Goal: Check status: Check status

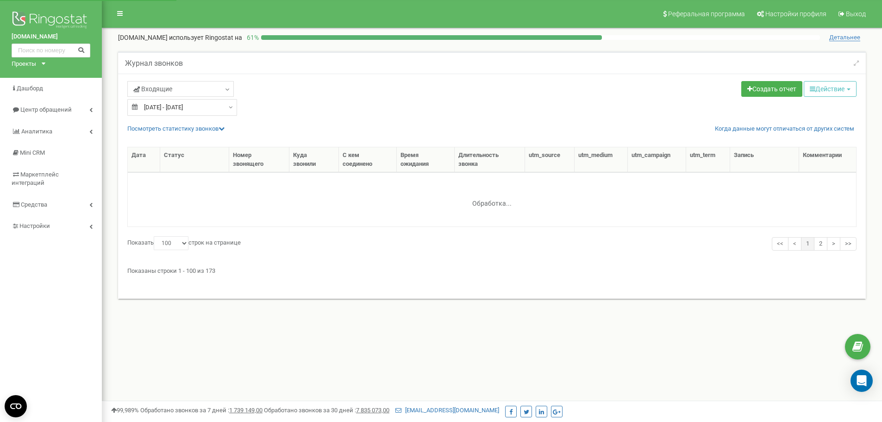
select select "100"
click at [226, 108] on div "18.09.2025 - 18.09.2025" at bounding box center [182, 107] width 110 height 17
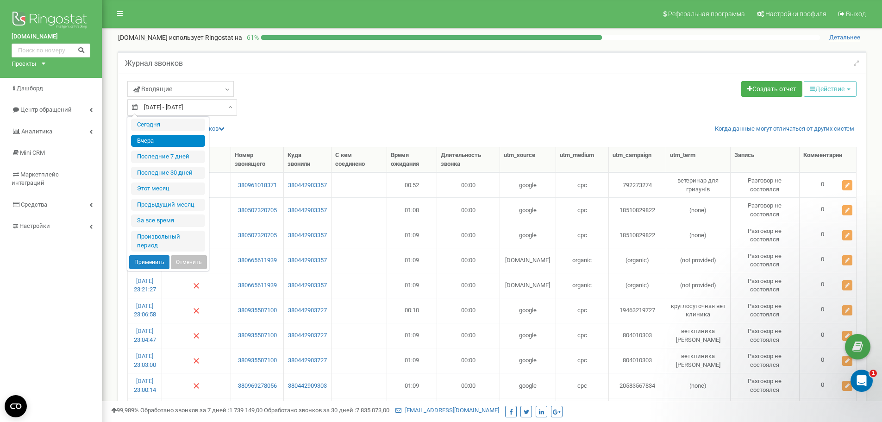
click at [289, 95] on div "Входящие Целевые Коллбек Исходящие Контекстная реклама (CPC) Входящие Пропущенн…" at bounding box center [306, 90] width 358 height 18
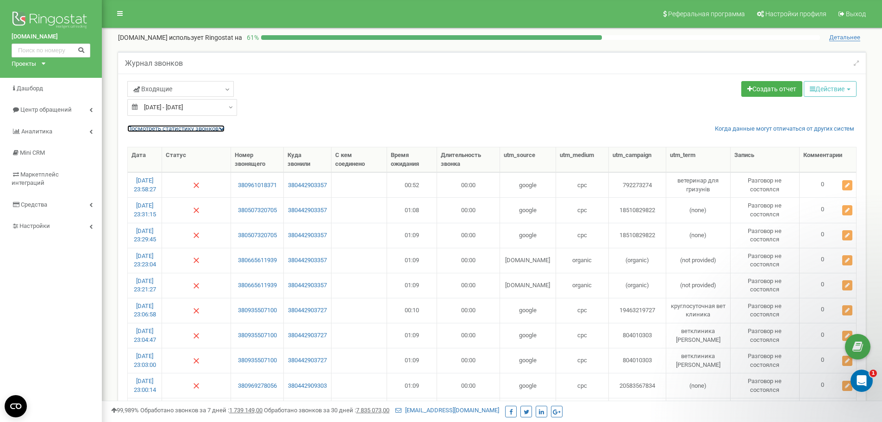
click at [225, 131] on icon at bounding box center [222, 128] width 6 height 6
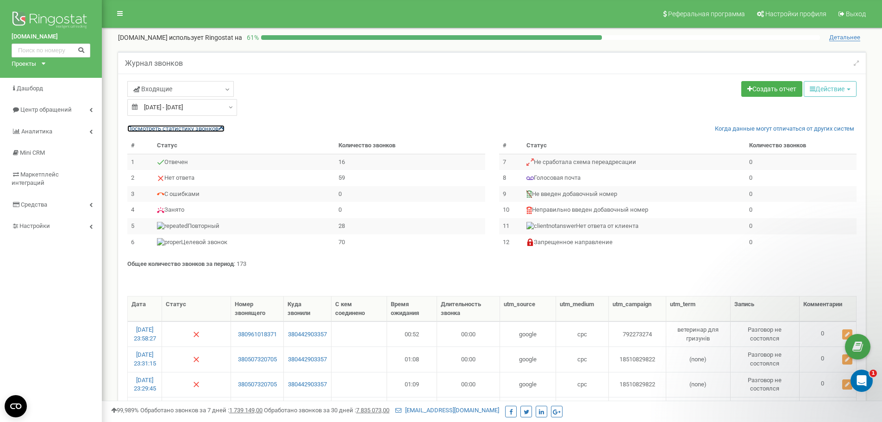
click at [225, 131] on icon at bounding box center [222, 128] width 6 height 6
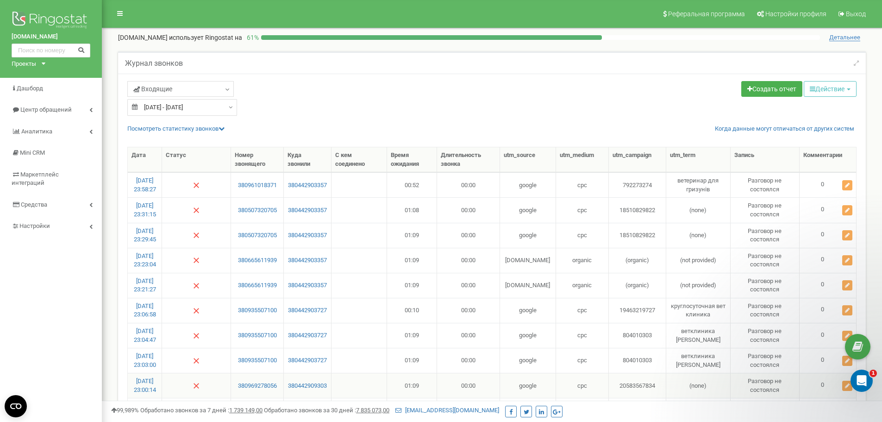
click at [216, 382] on td at bounding box center [196, 385] width 69 height 25
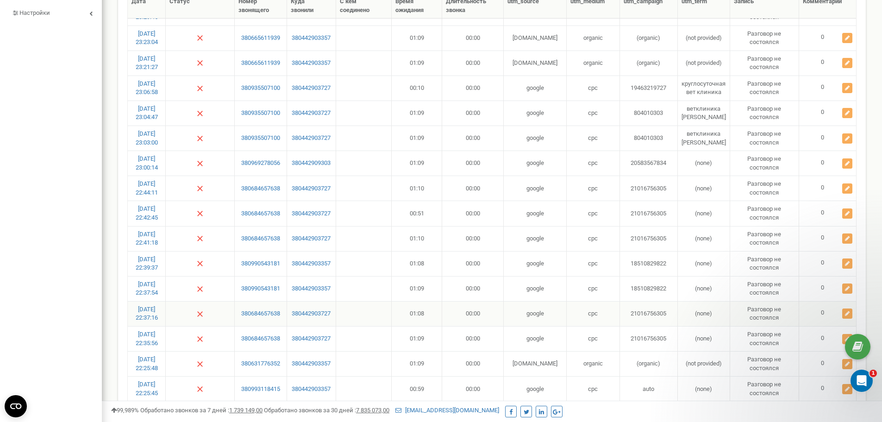
scroll to position [232, 0]
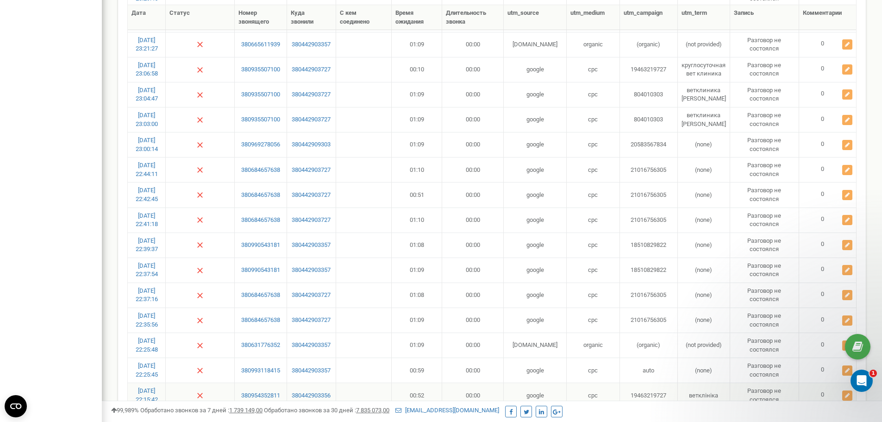
click at [216, 390] on td at bounding box center [200, 394] width 69 height 25
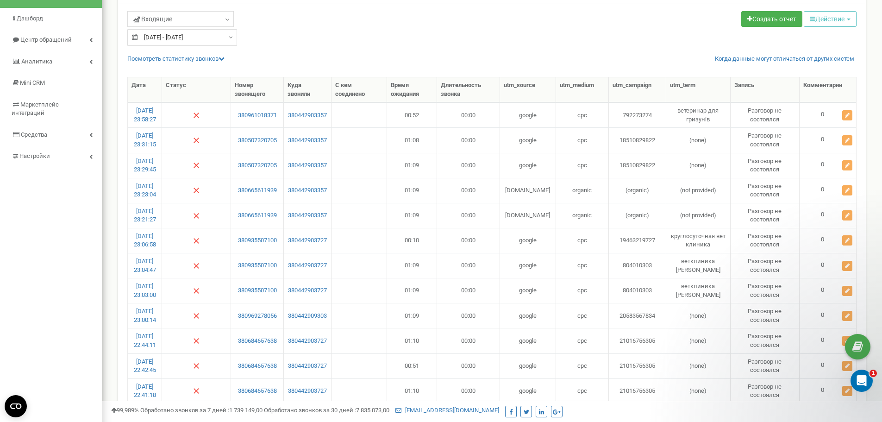
scroll to position [0, 0]
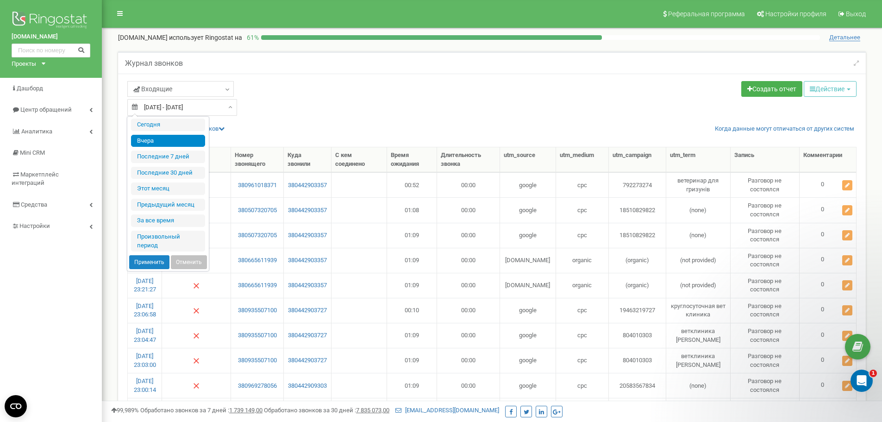
click at [230, 106] on div "18.09.2025 - 18.09.2025" at bounding box center [182, 107] width 110 height 17
type input "13.09.2025"
type input "19.09.2025"
type input "[DATE]"
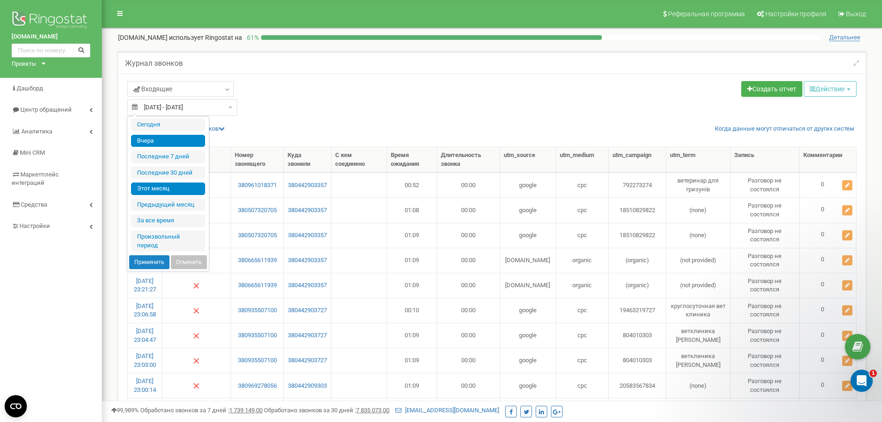
type input "01.09.2025"
type input "19.09.2025"
type input "01.08.2025"
type input "31.08.2025"
type input "10.05.2017"
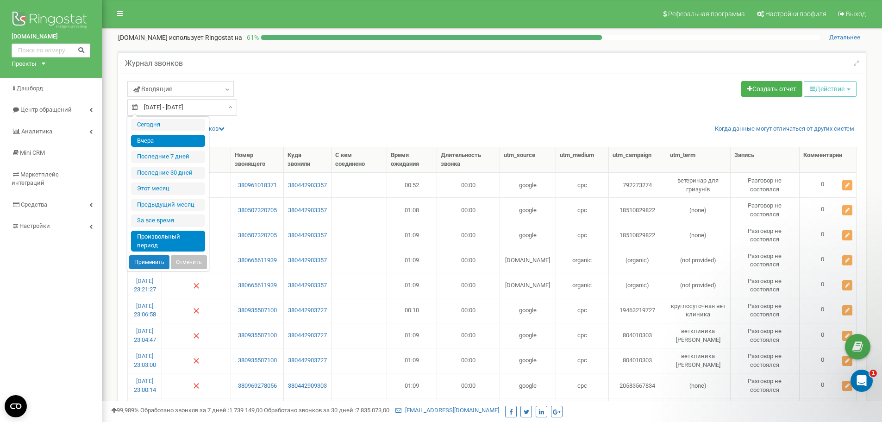
type input "19.09.2025"
type input "[DATE]"
drag, startPoint x: 164, startPoint y: 245, endPoint x: 170, endPoint y: 243, distance: 6.0
click at [164, 245] on li "Произвольный период" at bounding box center [168, 241] width 74 height 21
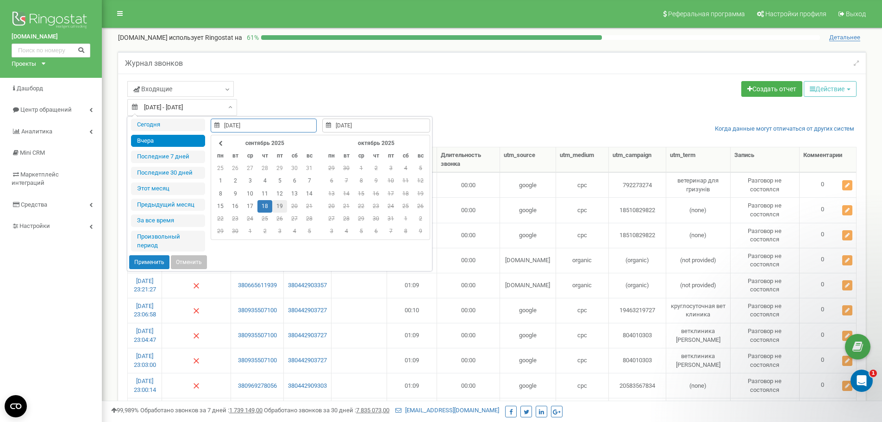
type input "19.09.2025"
click at [281, 208] on td "19" at bounding box center [279, 206] width 15 height 13
type input "19.09.2025"
click at [281, 208] on td "19" at bounding box center [279, 206] width 15 height 13
click at [150, 261] on button "Применить" at bounding box center [149, 262] width 40 height 14
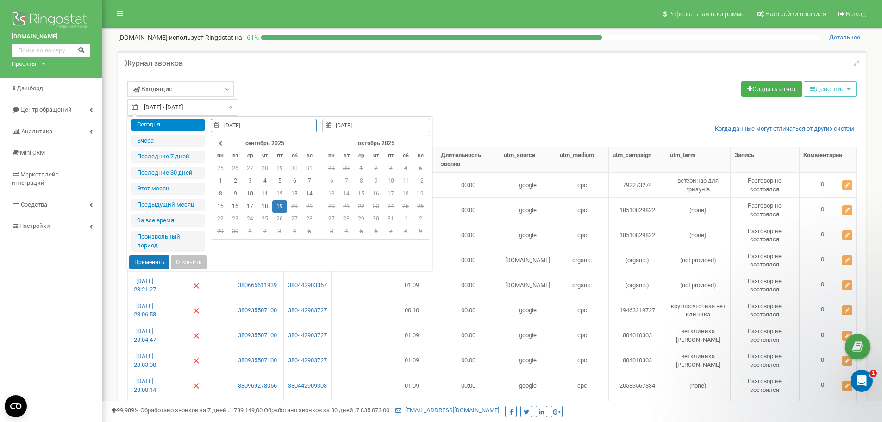
type input "19.09.2025 - 19.09.2025"
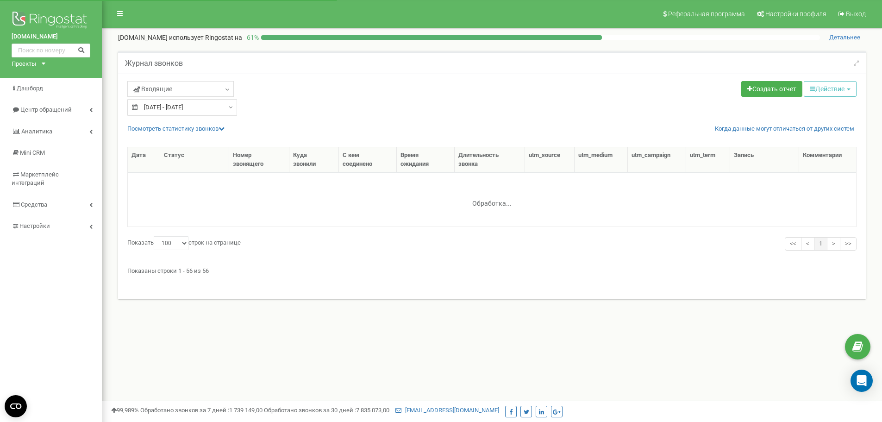
select select "100"
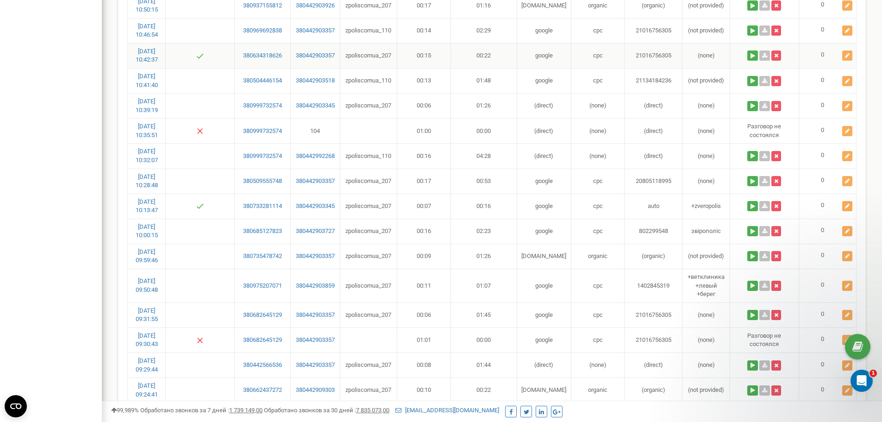
scroll to position [288, 0]
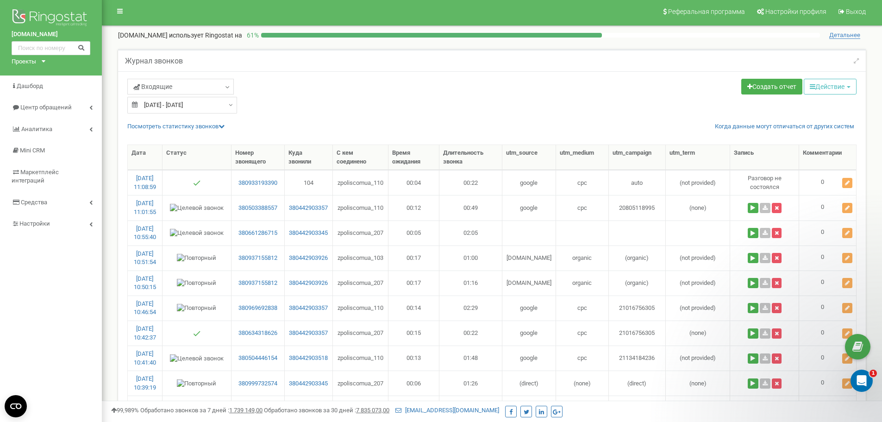
scroll to position [0, 0]
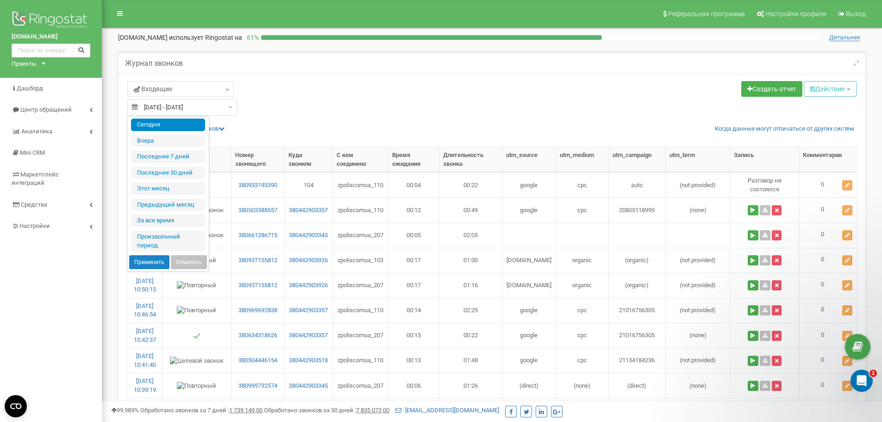
click at [227, 109] on div "19.09.2025 - 19.09.2025" at bounding box center [182, 107] width 110 height 17
click at [159, 241] on li "Произвольный период" at bounding box center [168, 241] width 74 height 21
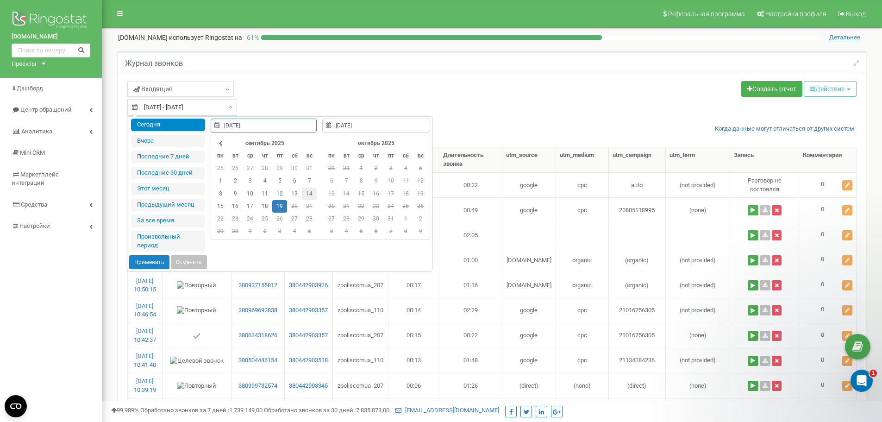
type input "14.09.2025"
click at [309, 194] on td "14" at bounding box center [309, 194] width 15 height 13
type input "14.09.2025"
click at [309, 194] on td "14" at bounding box center [309, 194] width 15 height 13
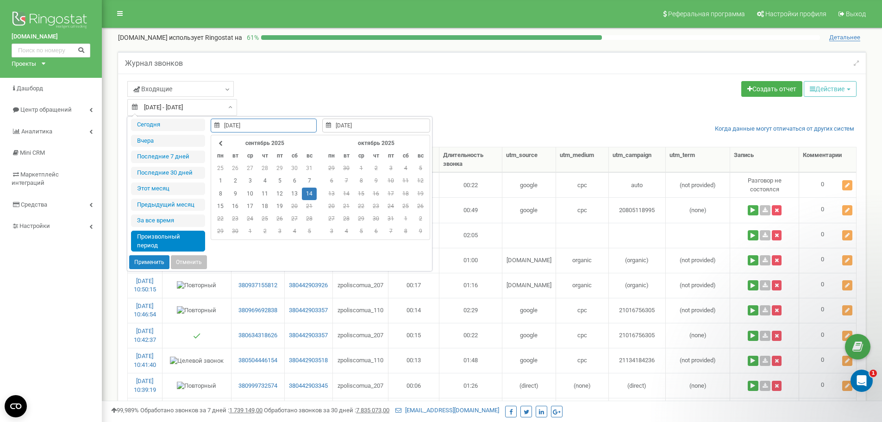
type input "14.09.2025"
click at [162, 262] on button "Применить" at bounding box center [149, 262] width 40 height 14
type input "14.09.2025 - 14.09.2025"
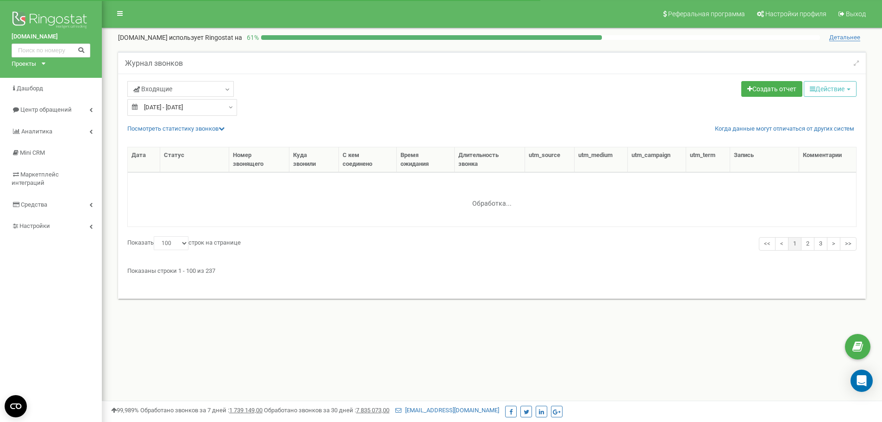
select select "100"
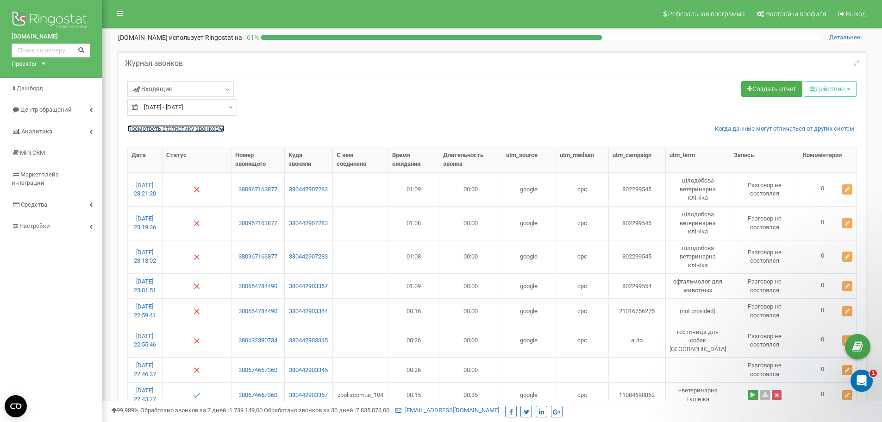
click at [222, 130] on icon at bounding box center [222, 128] width 6 height 6
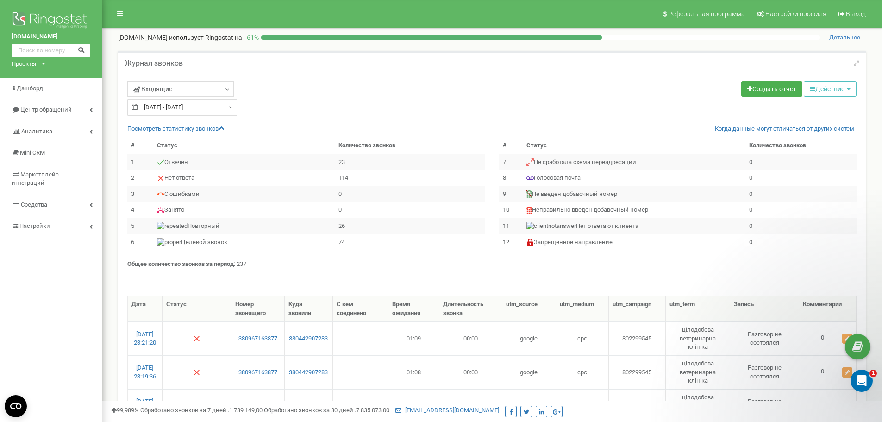
type input "14.09.2025"
drag, startPoint x: 227, startPoint y: 105, endPoint x: 225, endPoint y: 121, distance: 16.4
click at [227, 105] on div "14.09.2025 - 14.09.2025" at bounding box center [182, 107] width 110 height 17
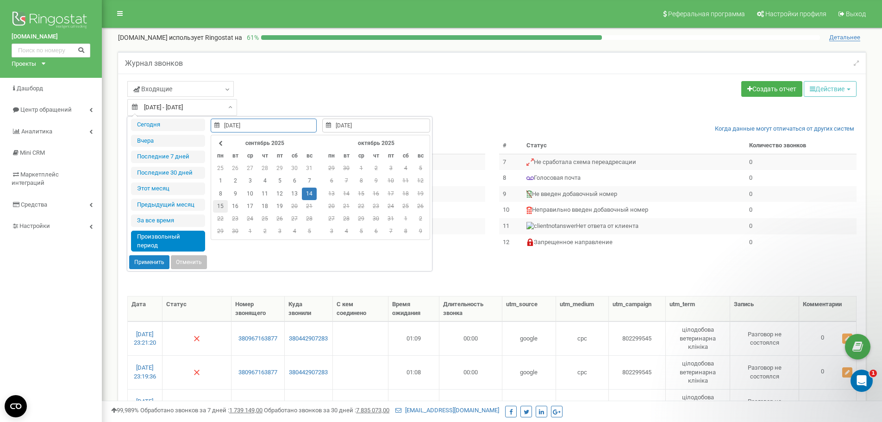
type input "[DATE]"
click at [222, 204] on td "15" at bounding box center [220, 206] width 15 height 13
type input "[DATE]"
click at [222, 204] on td "15" at bounding box center [220, 206] width 15 height 13
type input "01.08.2025"
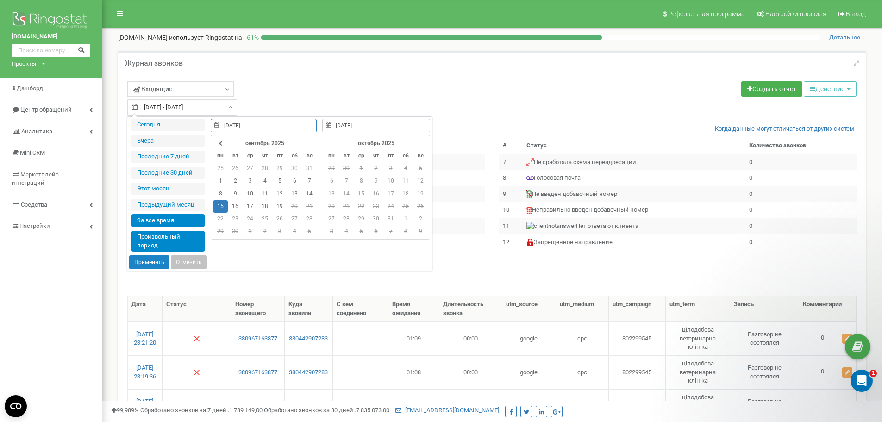
type input "31.08.2025"
type input "10.05.2017"
type input "19.09.2025"
type input "15.09.2025"
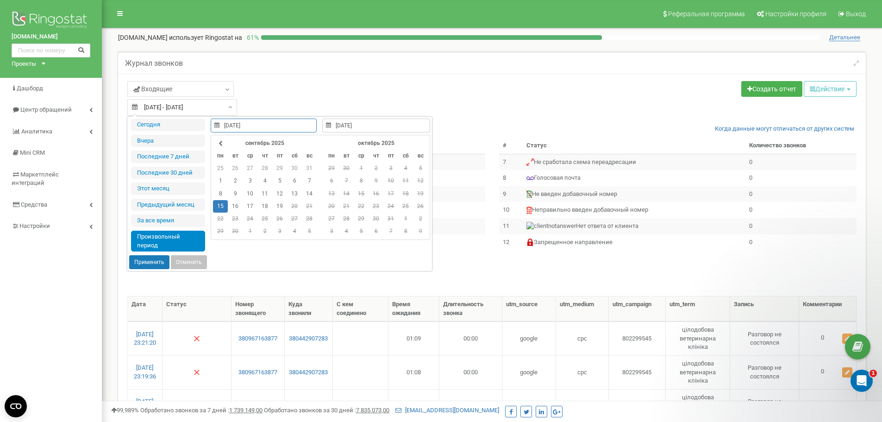
drag, startPoint x: 157, startPoint y: 260, endPoint x: 159, endPoint y: 247, distance: 13.1
click at [157, 261] on button "Применить" at bounding box center [149, 262] width 40 height 14
type input "15.09.2025 - 15.09.2025"
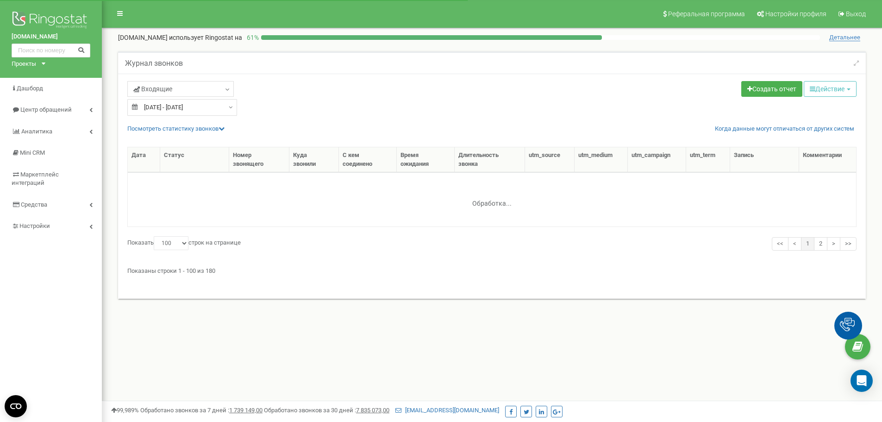
select select "100"
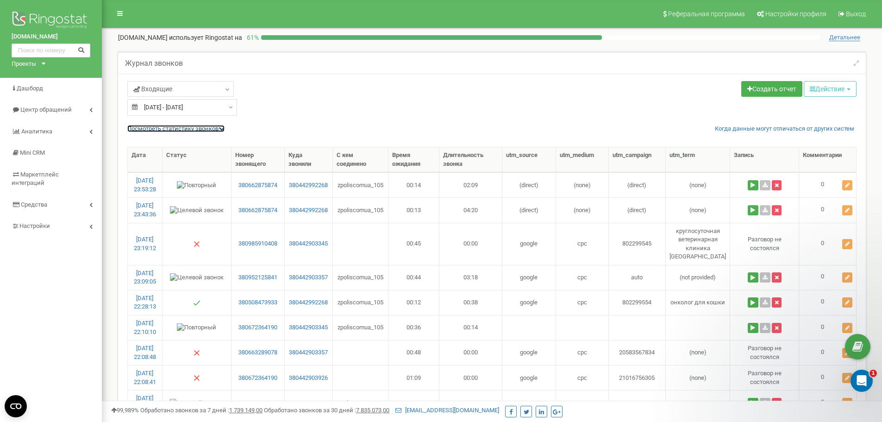
click at [224, 128] on icon at bounding box center [222, 128] width 6 height 6
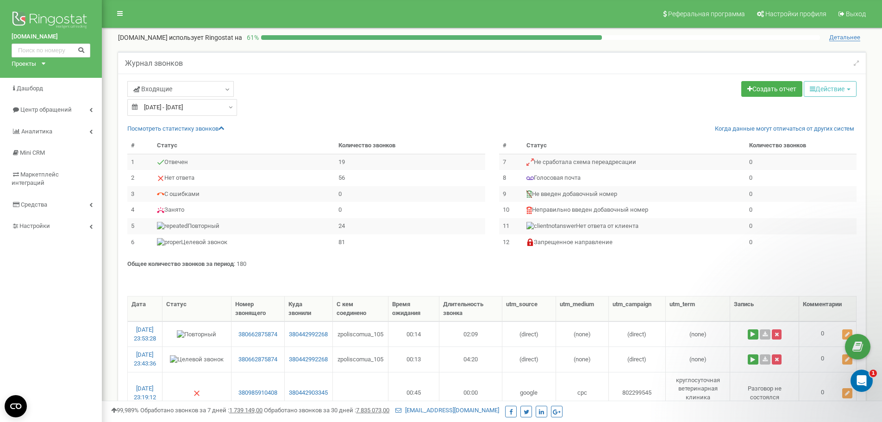
type input "[DATE]"
type input "15.09.2025"
click at [229, 110] on div "15.09.2025 - 15.09.2025" at bounding box center [182, 107] width 110 height 17
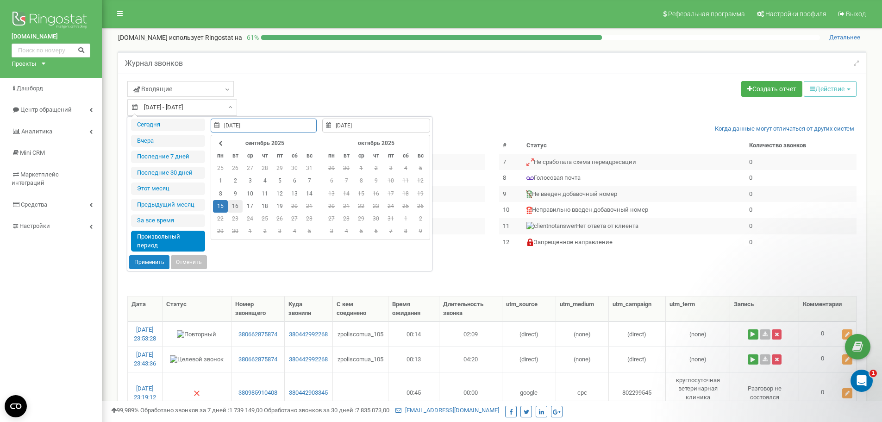
type input "16.09.2025"
click at [237, 206] on td "16" at bounding box center [235, 206] width 15 height 13
type input "16.09.2025"
click at [237, 206] on td "16" at bounding box center [235, 206] width 15 height 13
click at [144, 264] on button "Применить" at bounding box center [149, 262] width 40 height 14
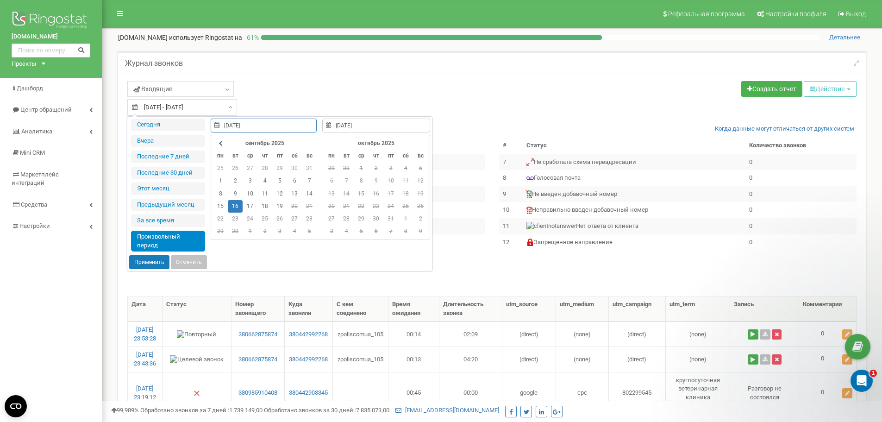
type input "16.09.2025 - 16.09.2025"
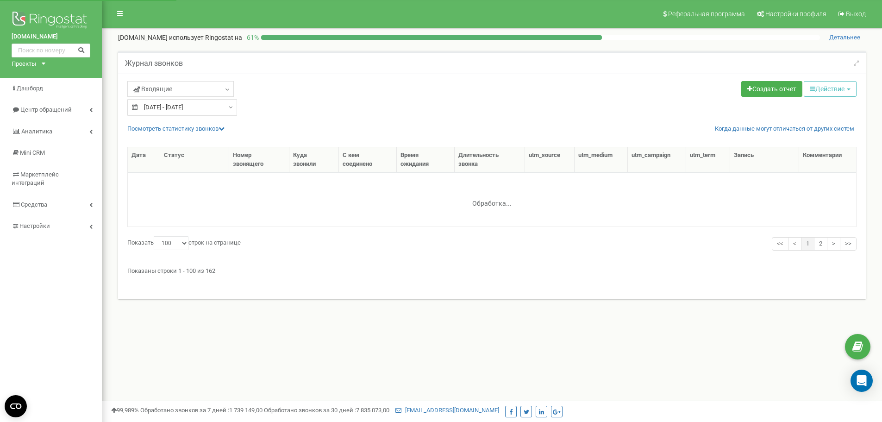
select select "100"
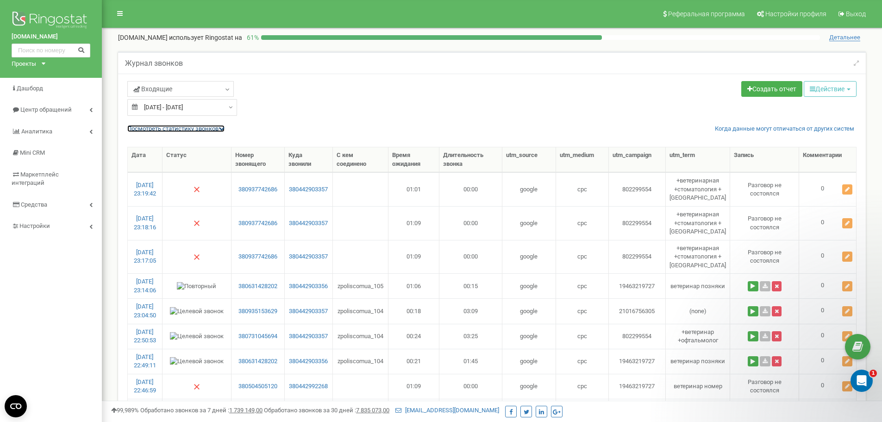
click at [219, 129] on link "Посмотреть cтатистику звонков" at bounding box center [175, 128] width 97 height 7
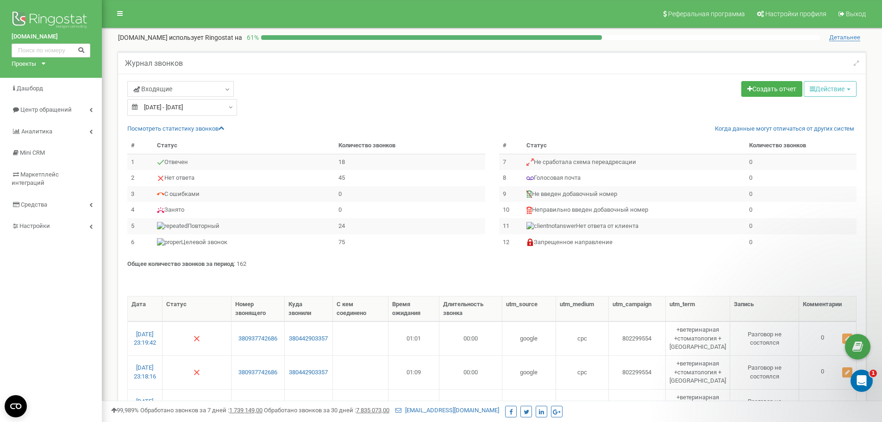
type input "[DATE]"
click at [229, 106] on div "16.09.2025 - 16.09.2025" at bounding box center [182, 107] width 110 height 17
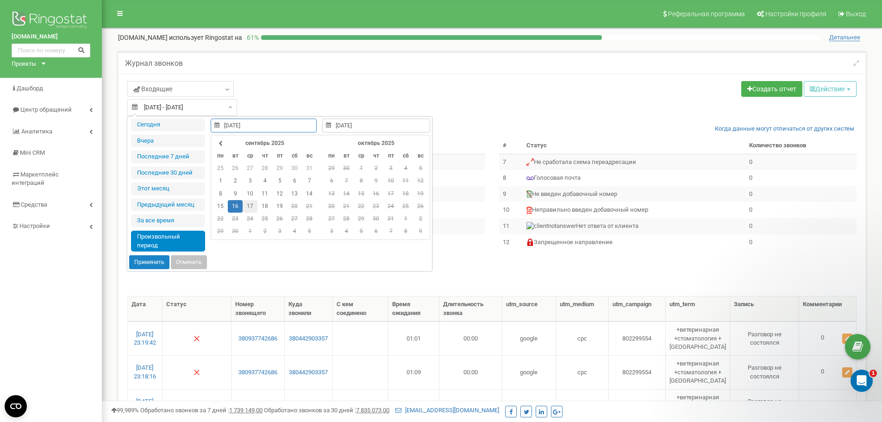
type input "[DATE]"
click at [249, 207] on td "17" at bounding box center [250, 206] width 15 height 13
type input "[DATE]"
click at [249, 207] on td "17" at bounding box center [250, 206] width 15 height 13
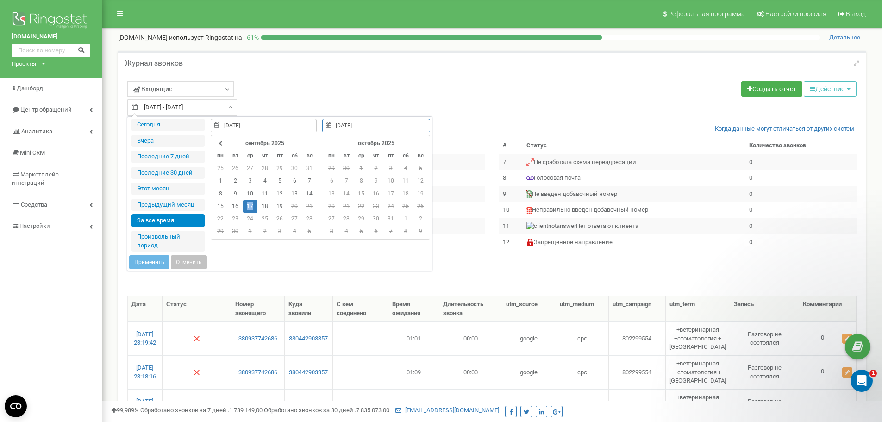
type input "10.05.2017"
type input "19.09.2025"
type input "[DATE]"
click at [150, 264] on button "Применить" at bounding box center [149, 262] width 40 height 14
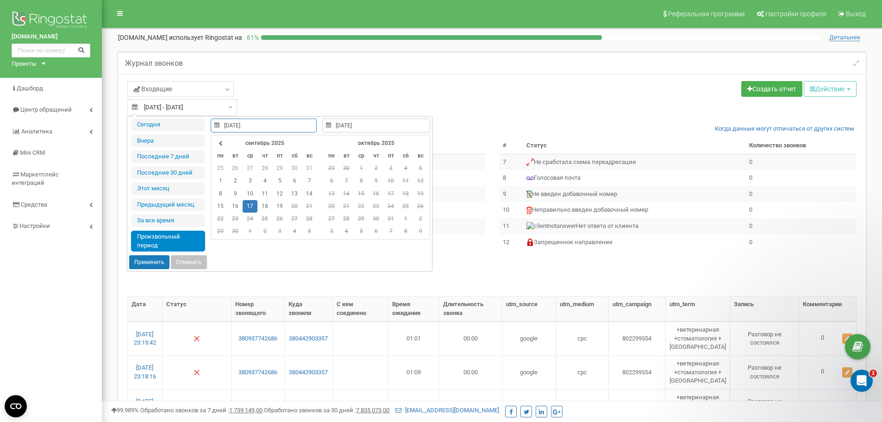
type input "[DATE] - [DATE]"
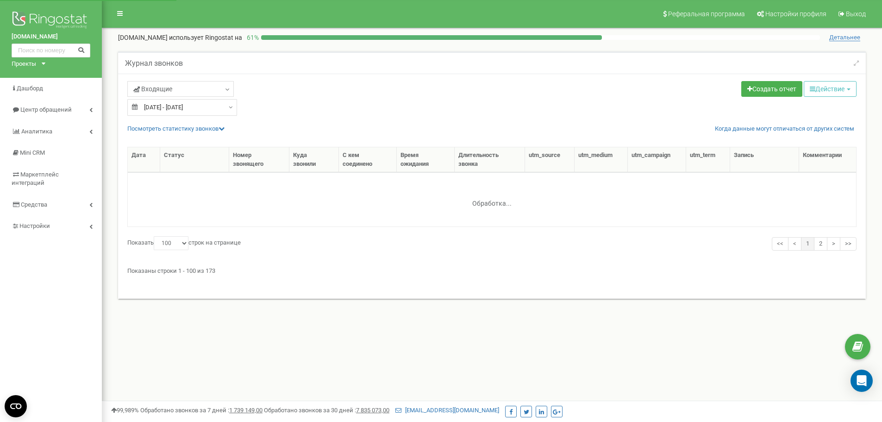
select select "100"
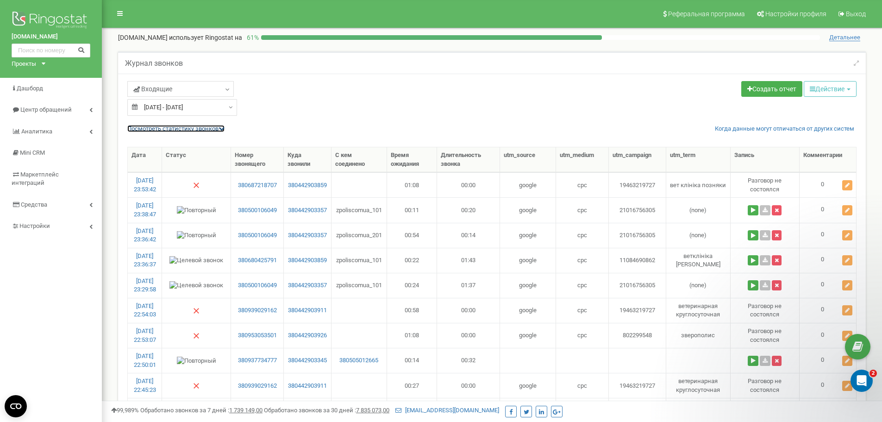
click at [225, 129] on icon at bounding box center [222, 128] width 6 height 6
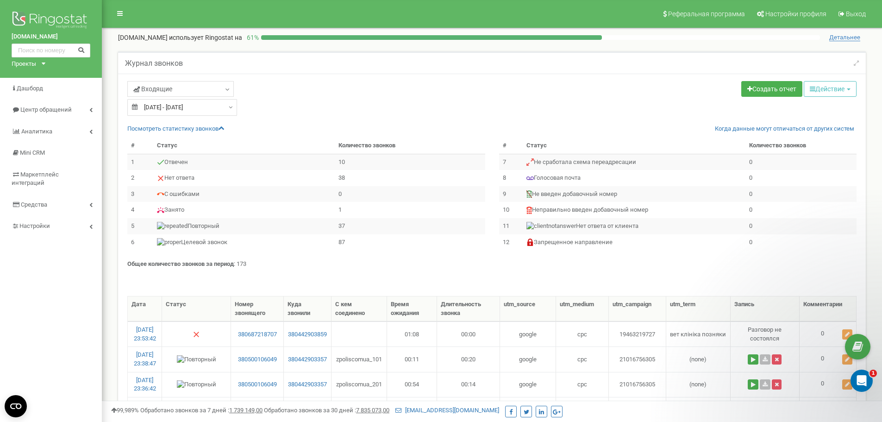
type input "[DATE]"
click at [226, 109] on div "[DATE] - [DATE]" at bounding box center [182, 107] width 110 height 17
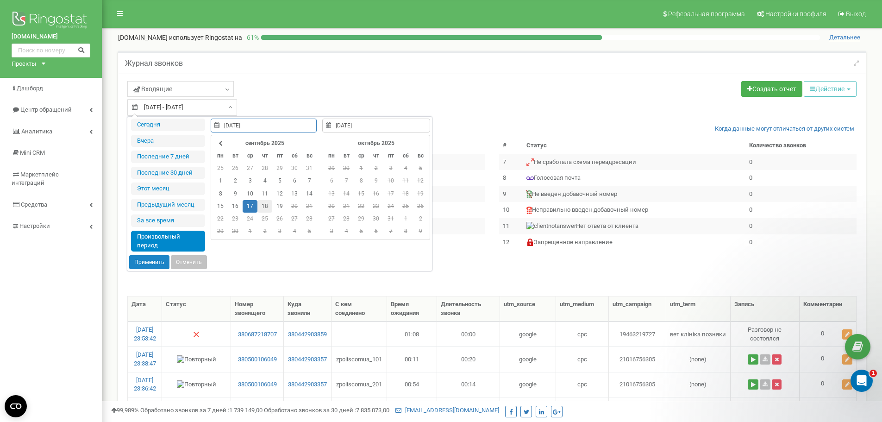
type input "[DATE]"
click at [263, 211] on td "18" at bounding box center [264, 206] width 15 height 13
type input "[DATE]"
click at [264, 211] on td "18" at bounding box center [264, 206] width 15 height 13
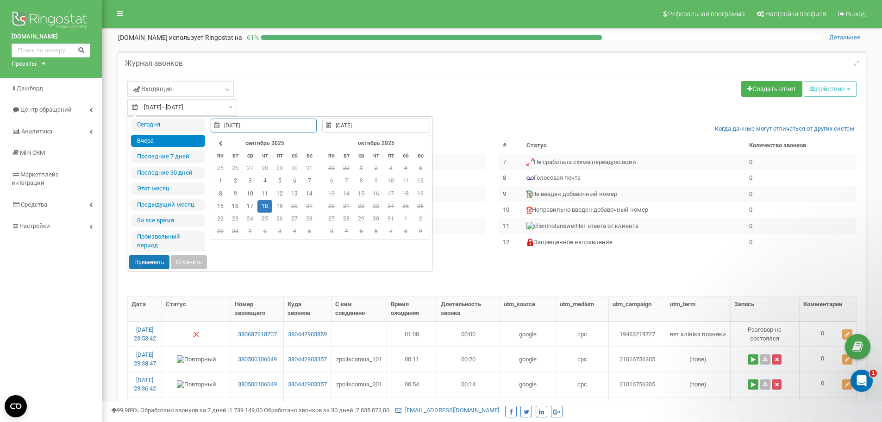
click at [148, 260] on button "Применить" at bounding box center [149, 262] width 40 height 14
type input "[DATE] - [DATE]"
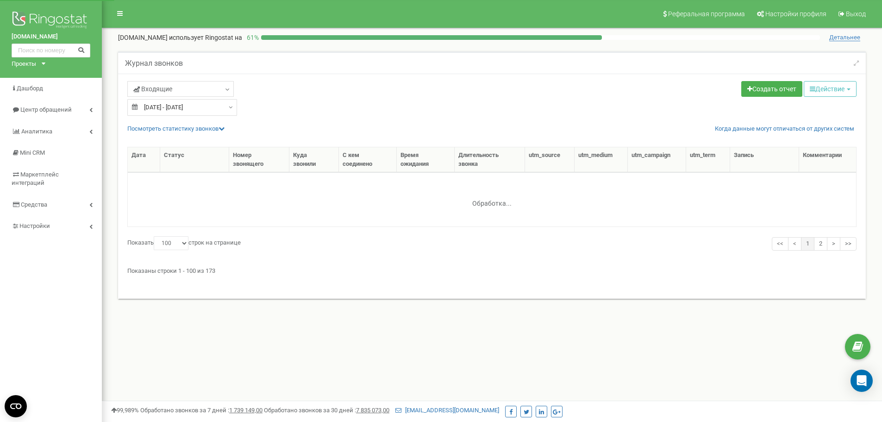
select select "100"
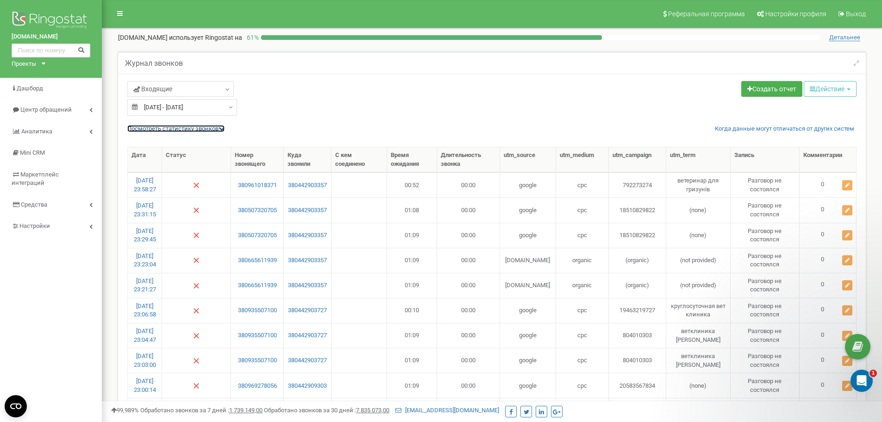
drag, startPoint x: 225, startPoint y: 128, endPoint x: 230, endPoint y: 129, distance: 5.2
click at [225, 128] on icon at bounding box center [222, 128] width 6 height 6
